Goal: Task Accomplishment & Management: Use online tool/utility

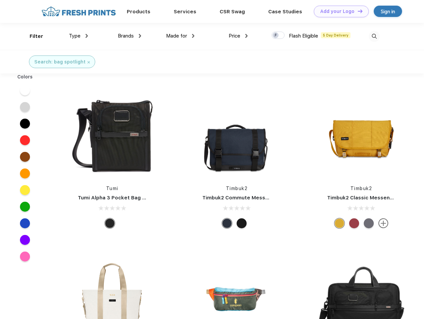
click at [339, 11] on link "Add your Logo Design Tool" at bounding box center [341, 12] width 55 height 12
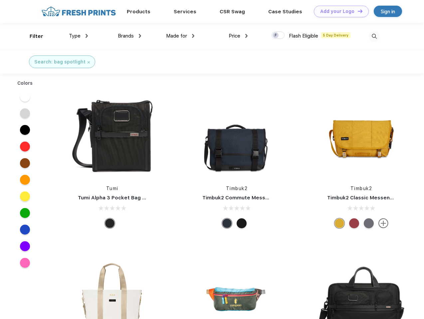
click at [0, 0] on div "Design Tool" at bounding box center [0, 0] width 0 height 0
click at [357, 11] on link "Add your Logo Design Tool" at bounding box center [341, 12] width 55 height 12
click at [32, 36] on div "Filter" at bounding box center [37, 37] width 14 height 8
click at [78, 36] on span "Type" at bounding box center [75, 36] width 12 height 6
click at [129, 36] on span "Brands" at bounding box center [126, 36] width 16 height 6
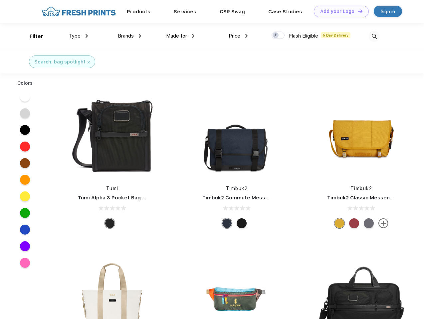
click at [180, 36] on span "Made for" at bounding box center [176, 36] width 21 height 6
click at [238, 36] on span "Price" at bounding box center [234, 36] width 12 height 6
click at [278, 36] on div at bounding box center [277, 35] width 13 height 7
click at [276, 36] on input "checkbox" at bounding box center [273, 33] width 4 height 4
click at [374, 36] on img at bounding box center [374, 36] width 11 height 11
